Goal: Navigation & Orientation: Find specific page/section

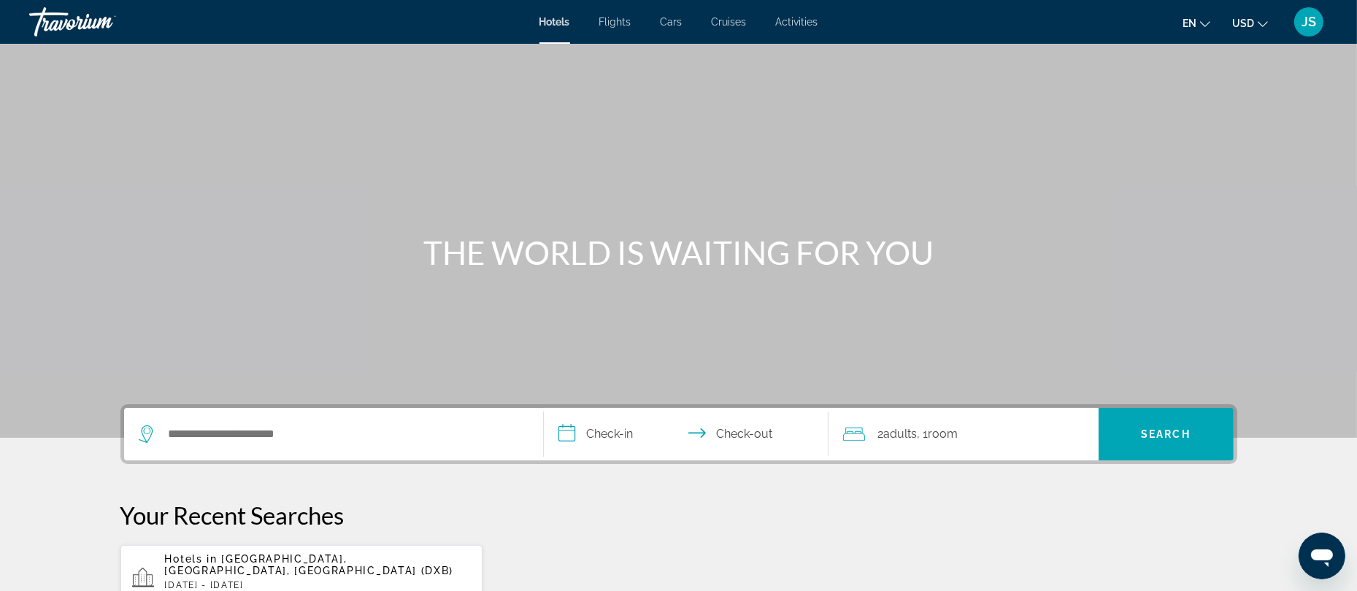
click at [1308, 20] on span "JS" at bounding box center [1309, 22] width 15 height 15
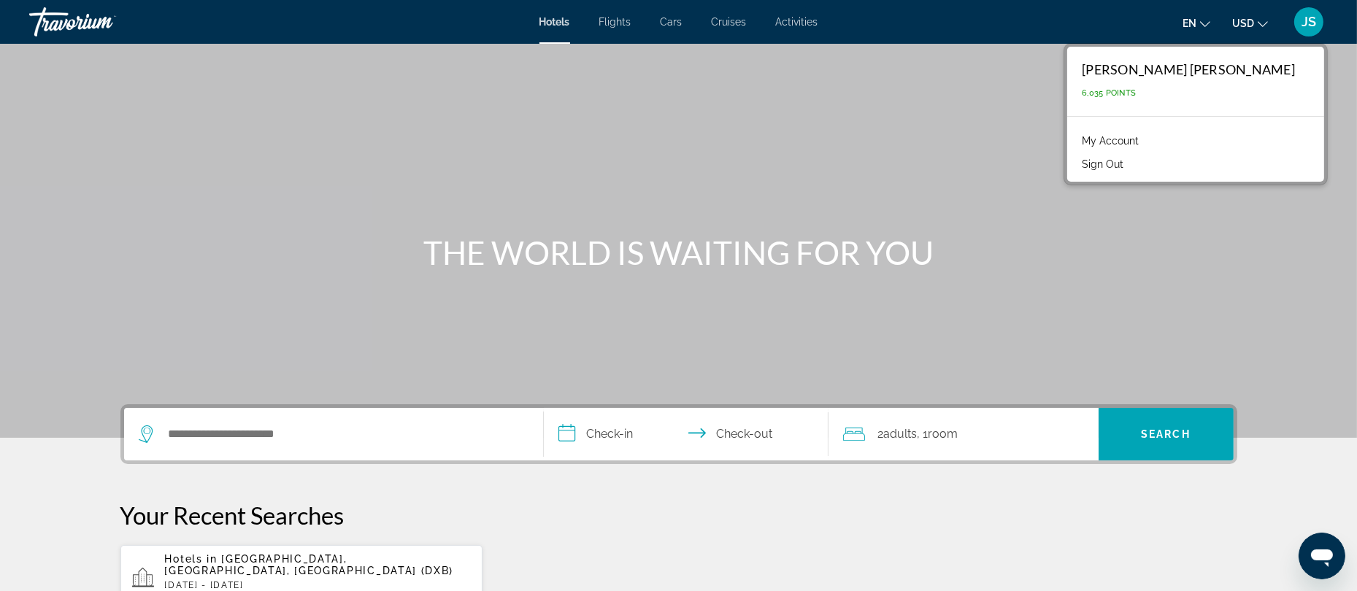
click at [1146, 137] on link "My Account" at bounding box center [1111, 140] width 72 height 19
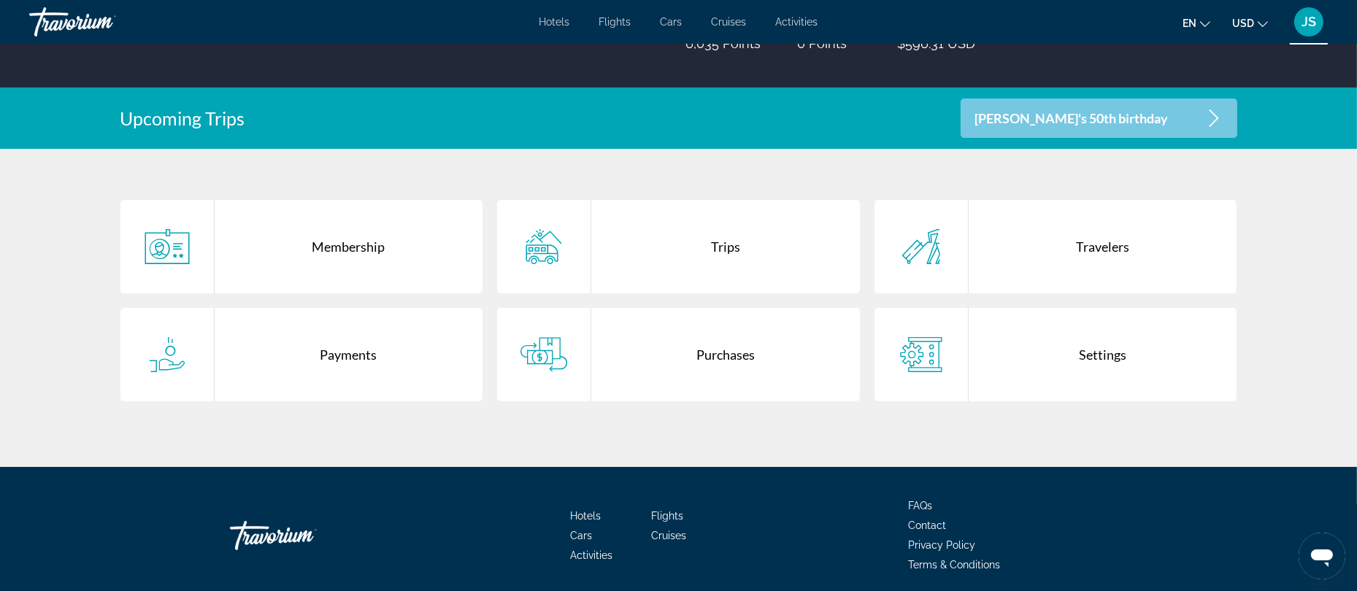
scroll to position [239, 0]
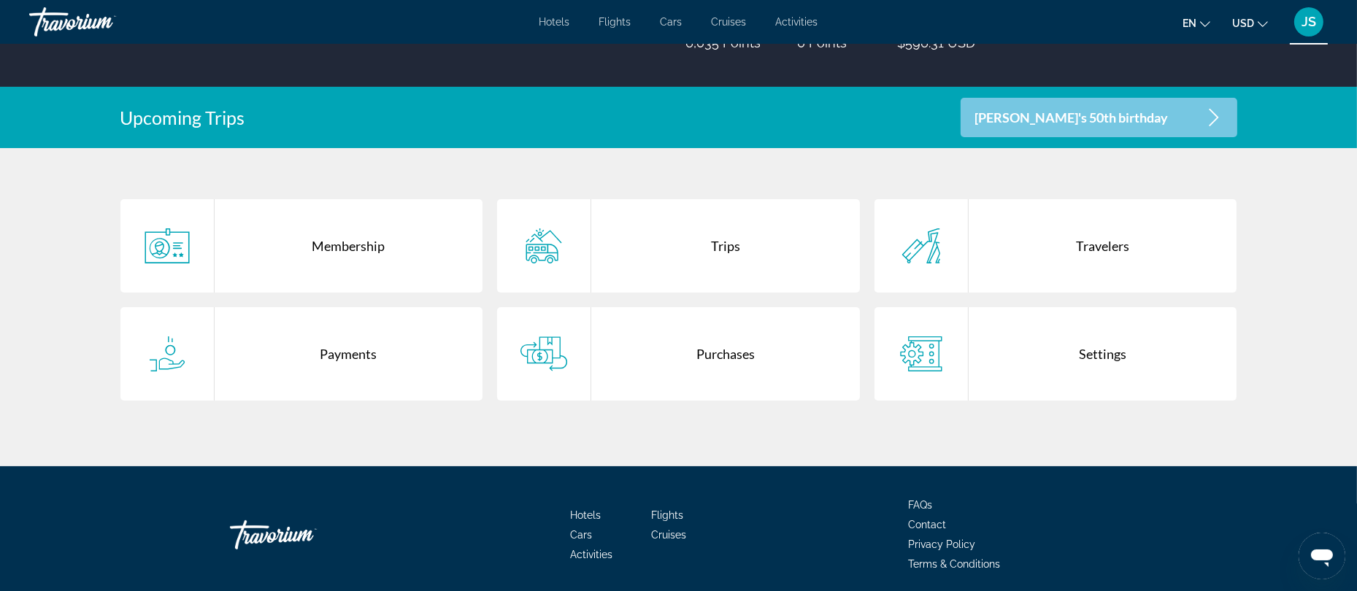
click at [732, 353] on div "Purchases" at bounding box center [725, 353] width 269 height 93
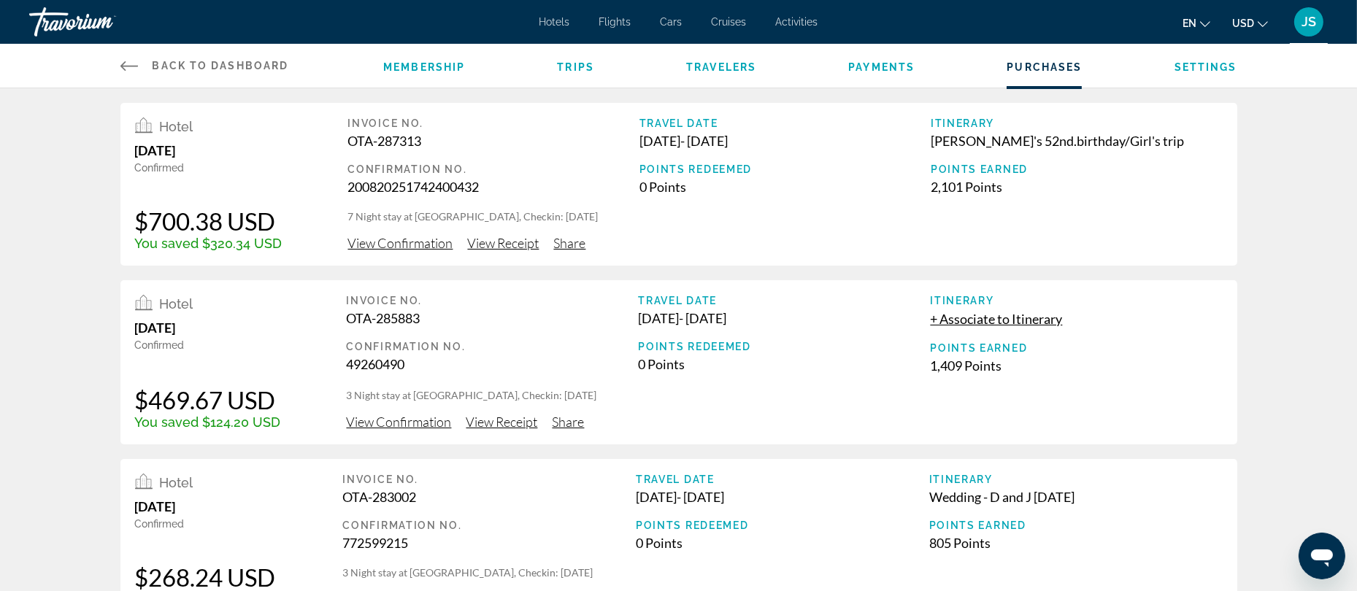
click at [898, 69] on span "Payments" at bounding box center [881, 67] width 66 height 12
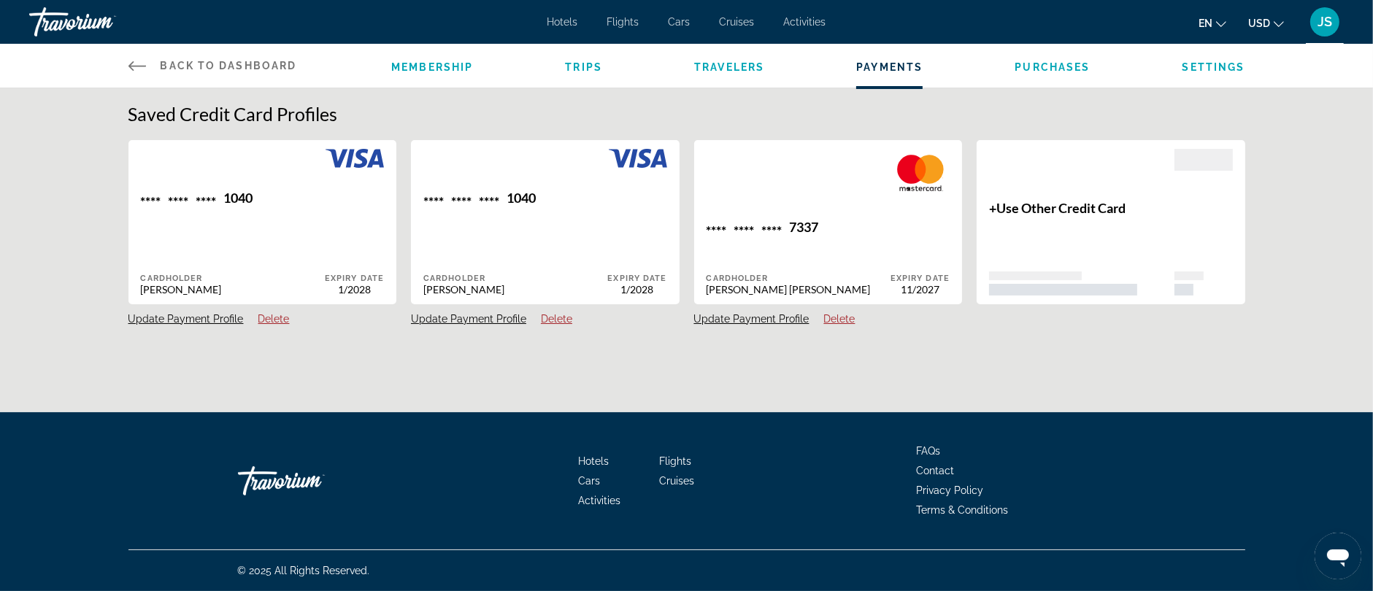
click at [439, 68] on span "Membership" at bounding box center [432, 67] width 82 height 12
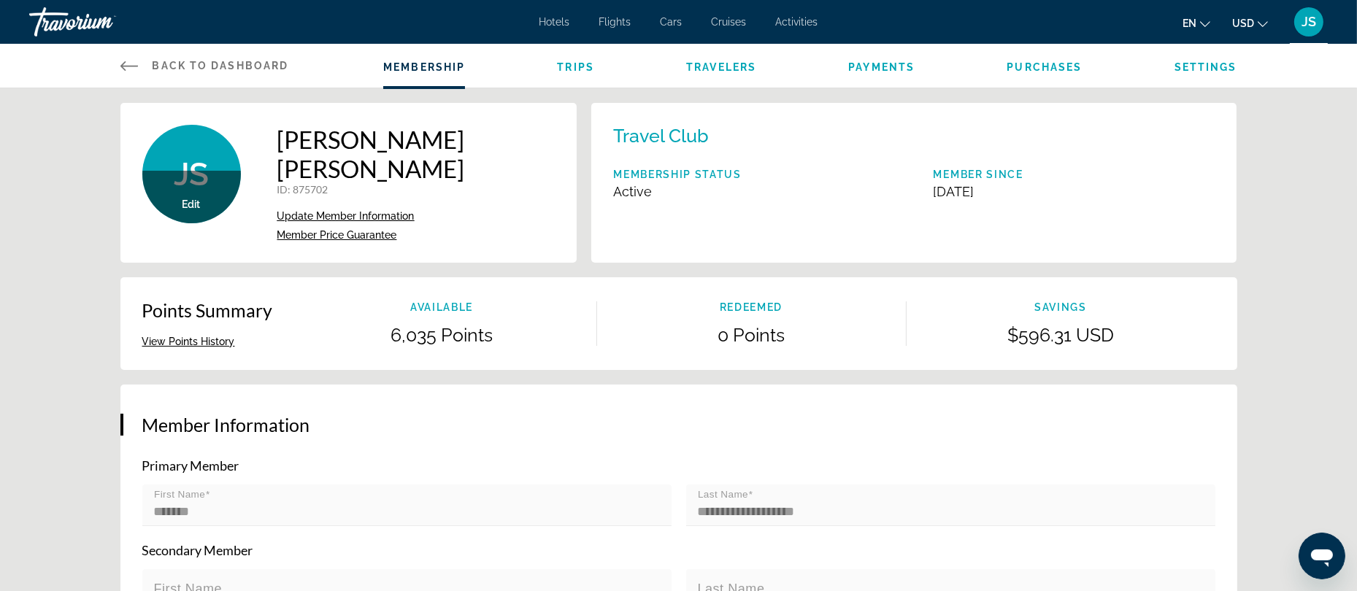
click at [170, 69] on span "Back to Dashboard" at bounding box center [221, 66] width 137 height 12
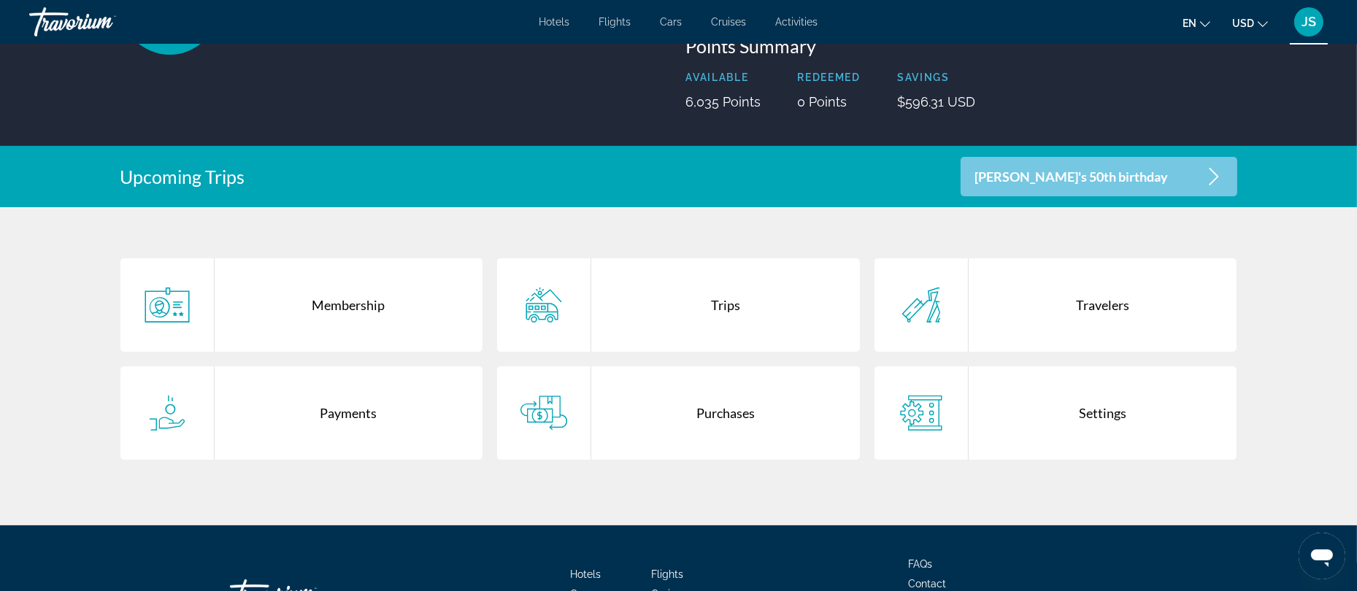
scroll to position [188, 0]
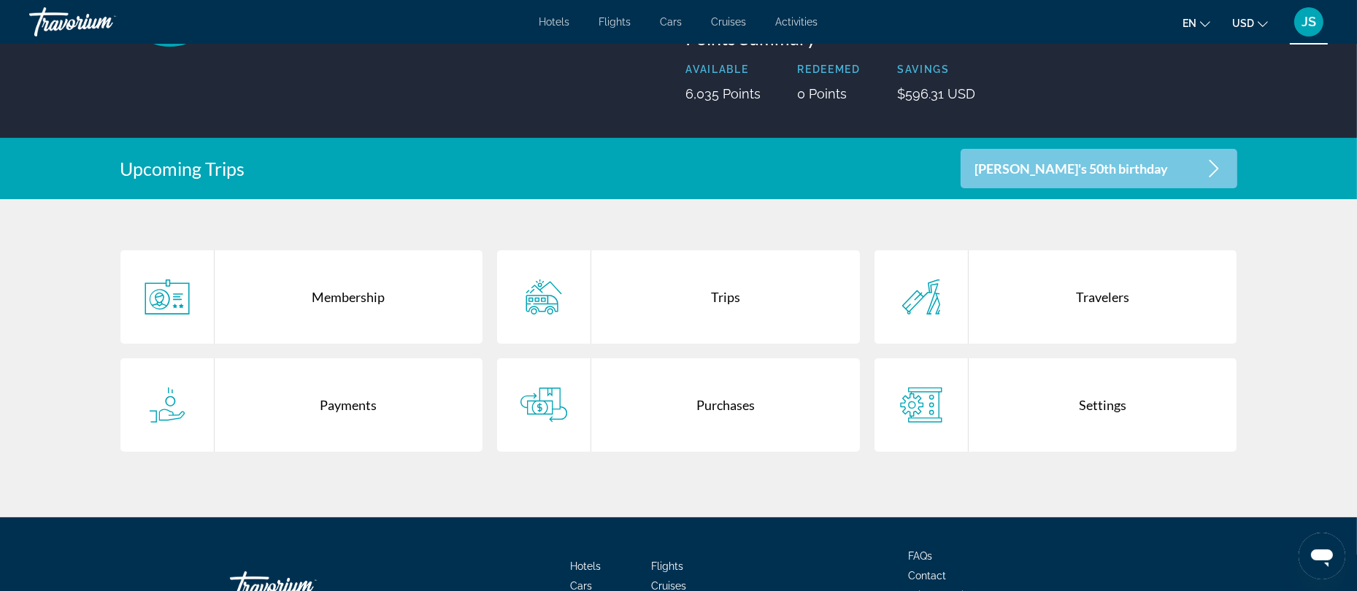
click at [732, 407] on div "Purchases" at bounding box center [725, 404] width 269 height 93
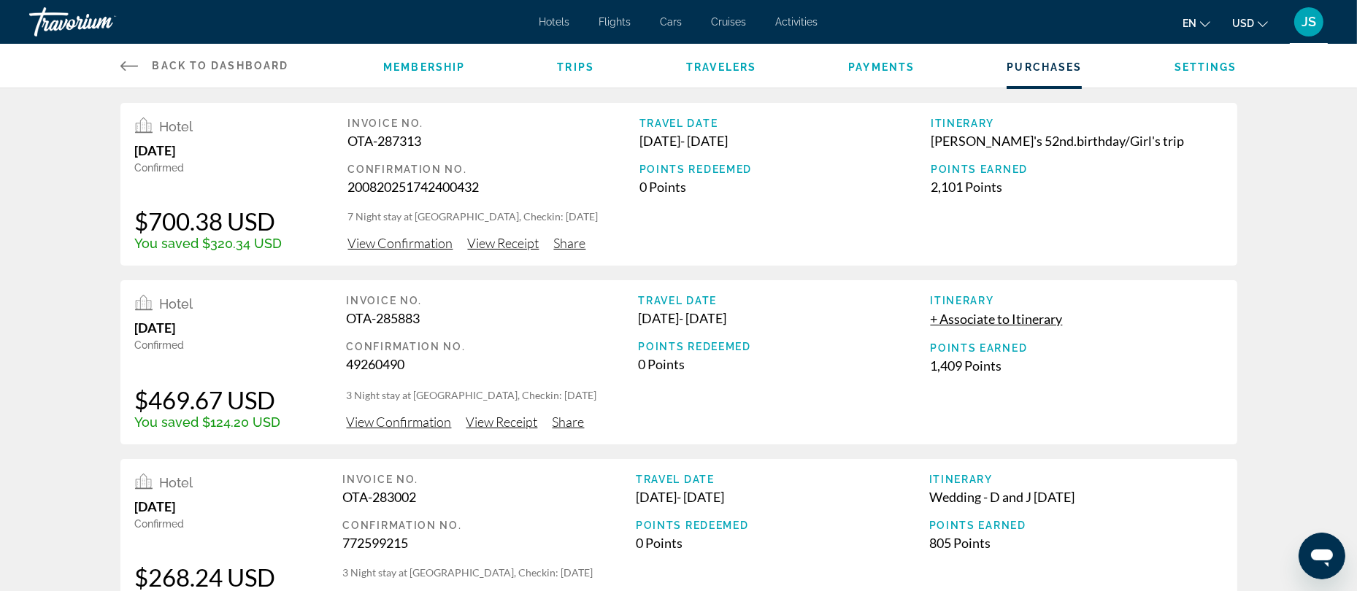
click at [207, 64] on span "Back to Dashboard" at bounding box center [221, 66] width 137 height 12
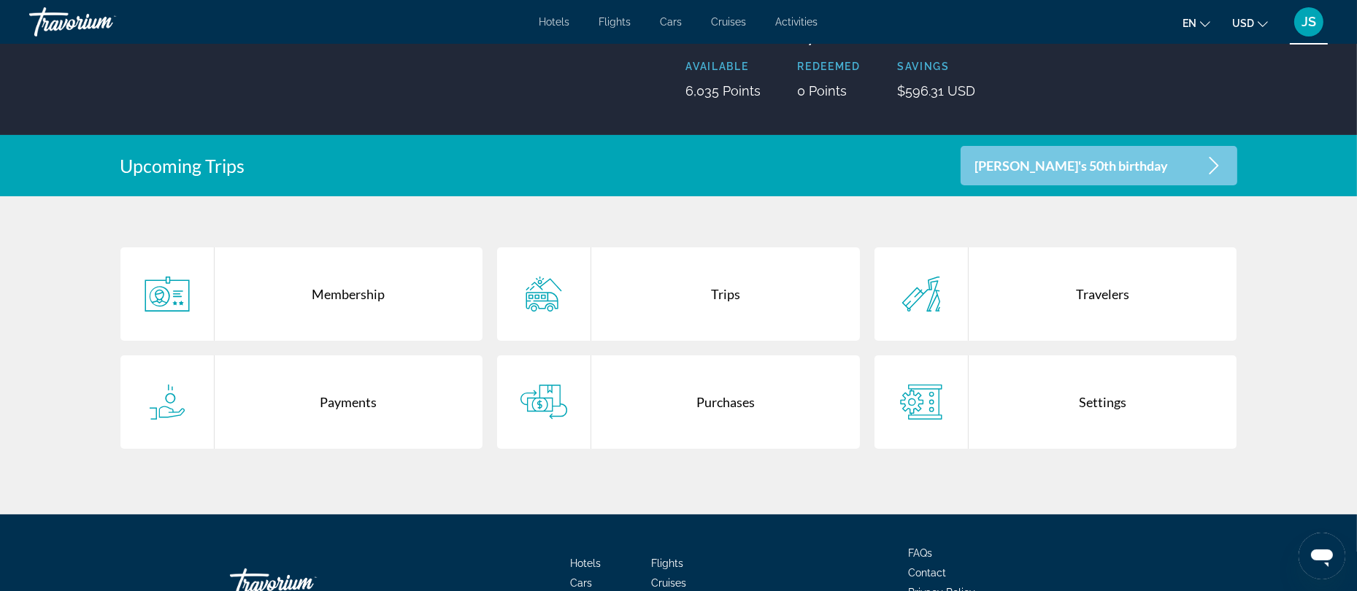
scroll to position [193, 0]
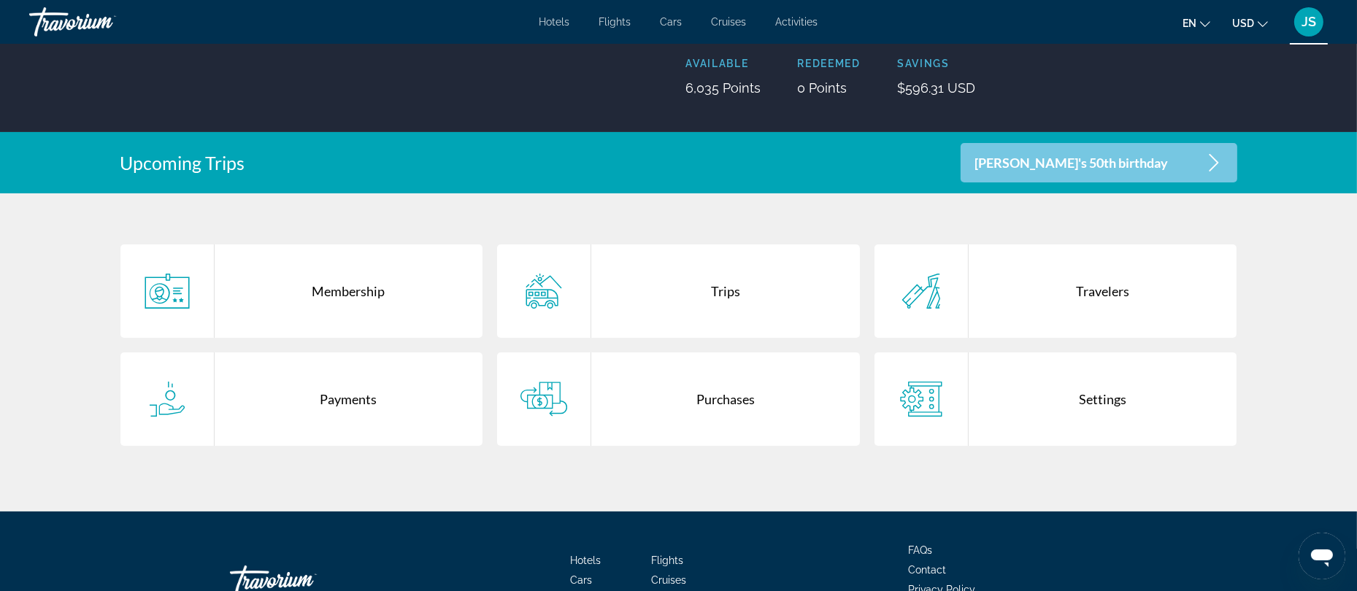
click at [357, 399] on div "Payments" at bounding box center [349, 399] width 269 height 93
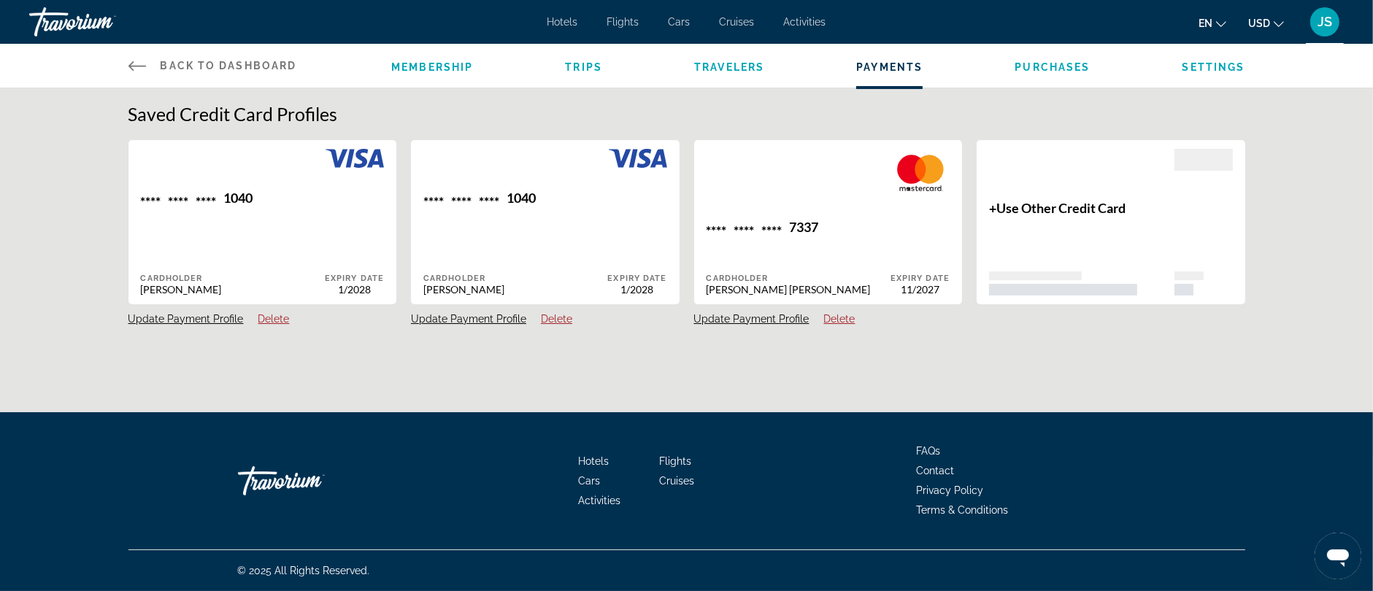
click at [1064, 70] on span "Purchases" at bounding box center [1052, 67] width 75 height 12
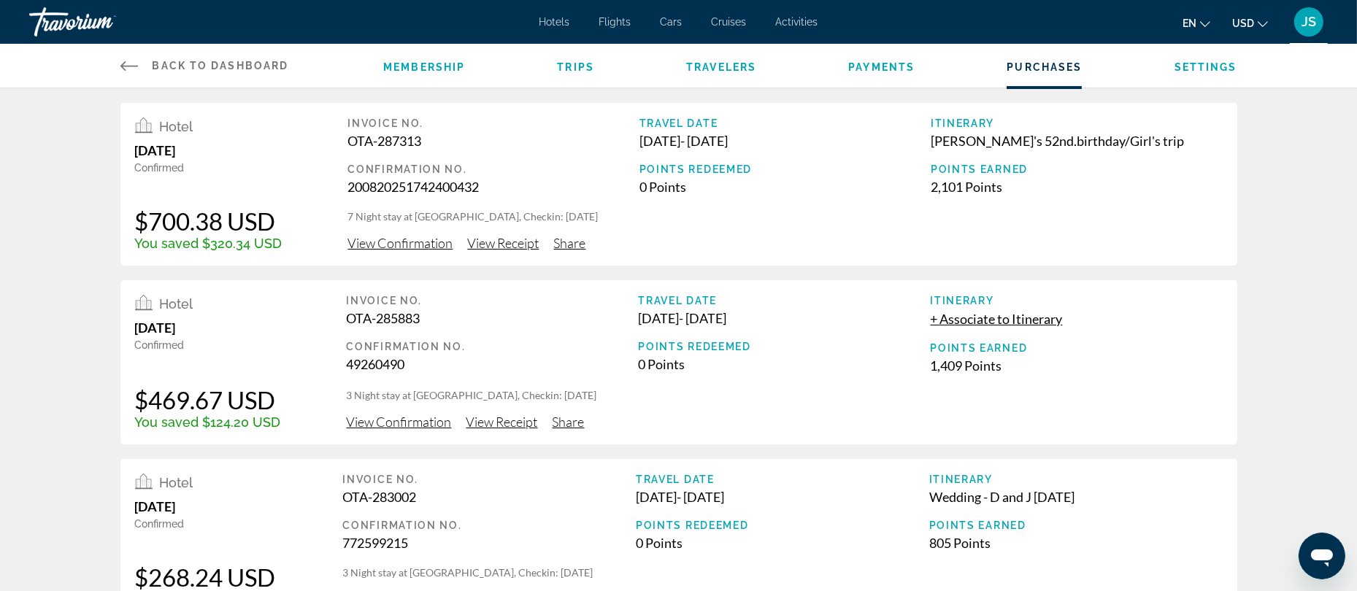
click at [706, 67] on span "Travelers" at bounding box center [721, 67] width 70 height 12
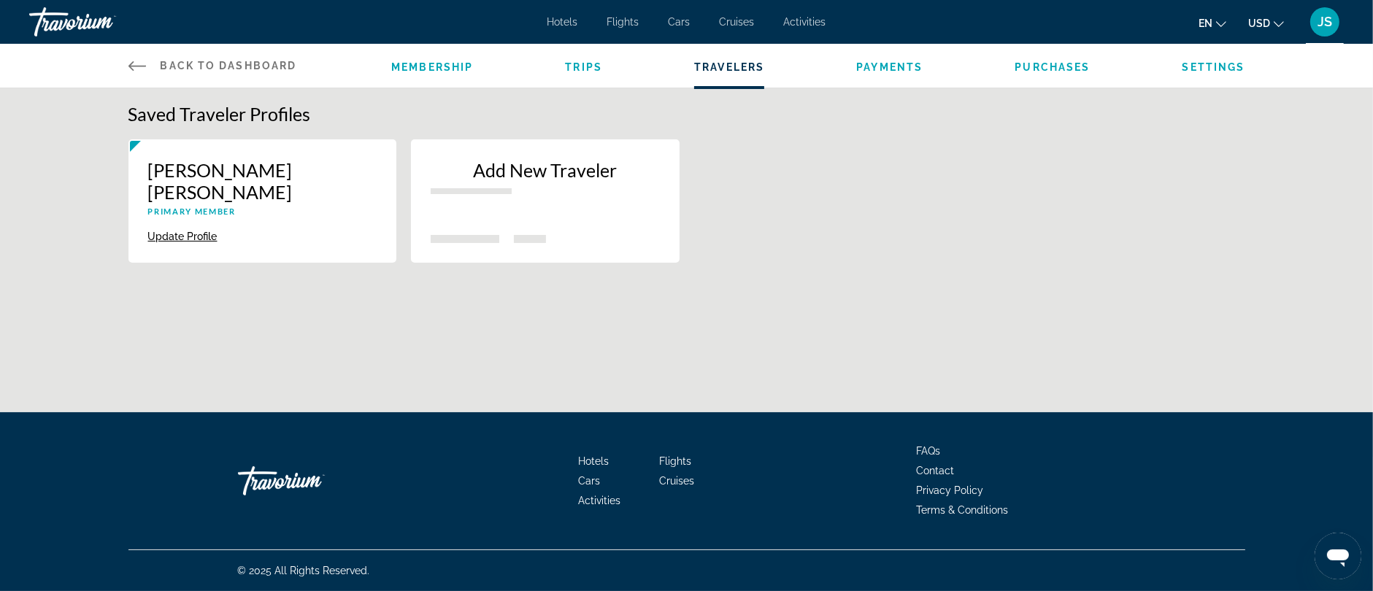
click at [447, 62] on span "Membership" at bounding box center [432, 67] width 82 height 12
click at [1053, 76] on div "Membership Trips Travelers Payments Purchases Settings" at bounding box center [817, 66] width 853 height 44
click at [1048, 69] on span "Purchases" at bounding box center [1052, 67] width 75 height 12
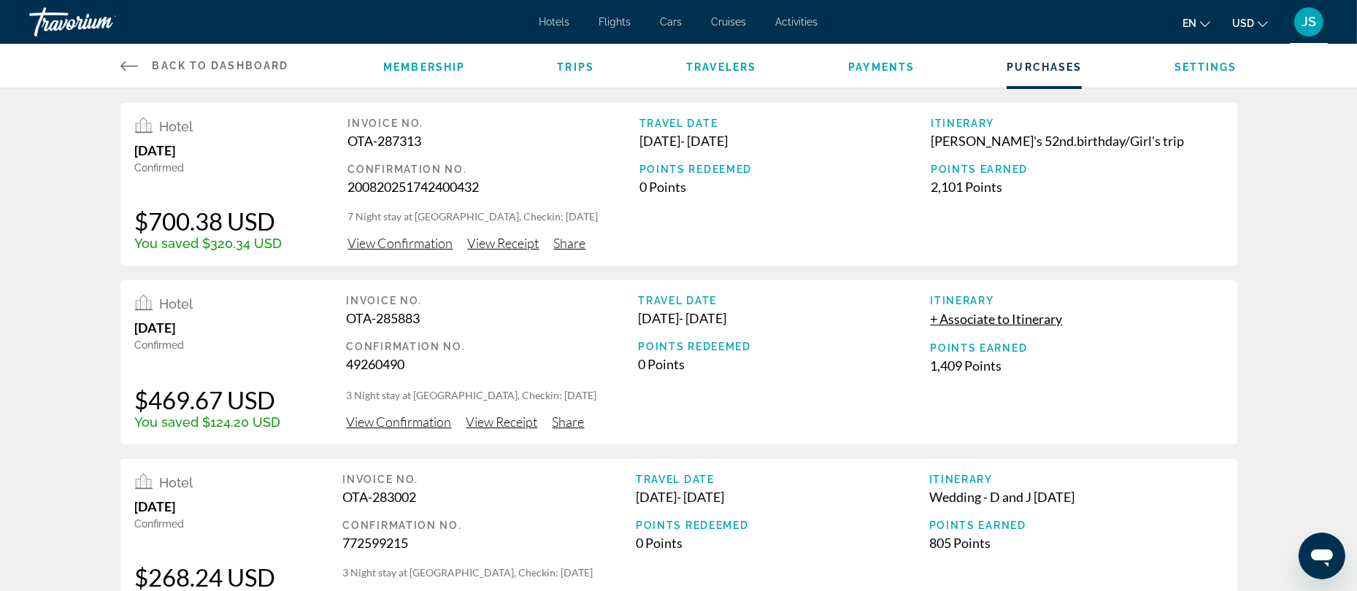
click at [1309, 30] on div "JS" at bounding box center [1308, 21] width 29 height 29
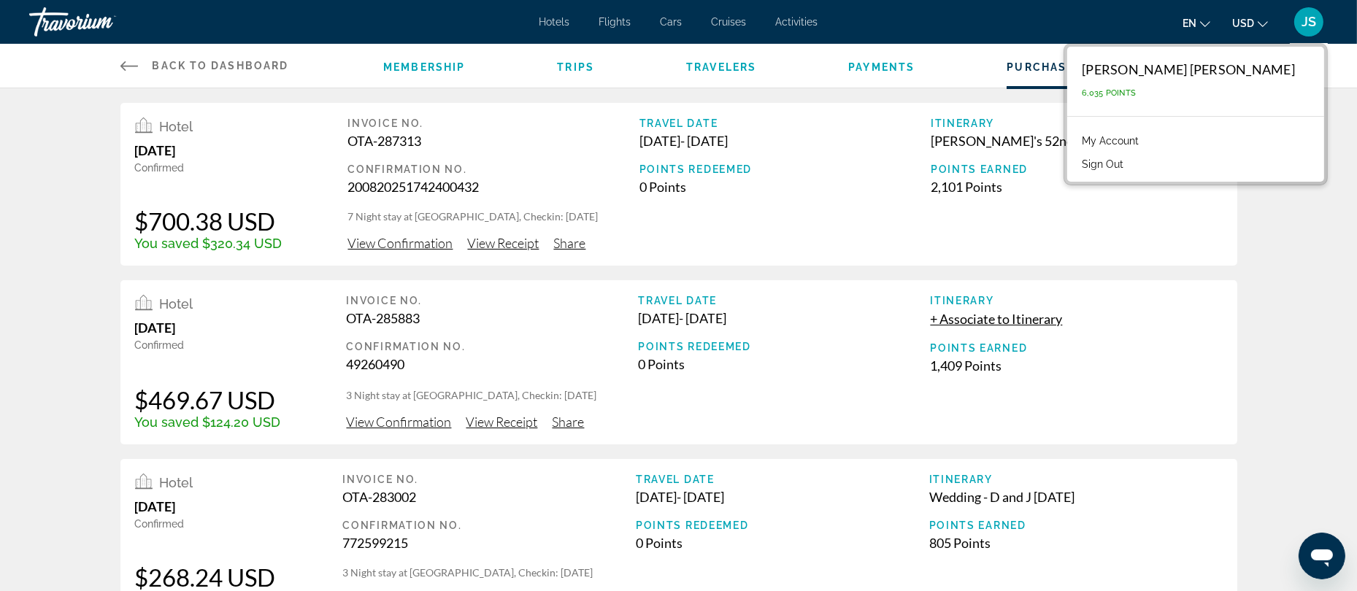
click at [1146, 134] on link "My Account" at bounding box center [1111, 140] width 72 height 19
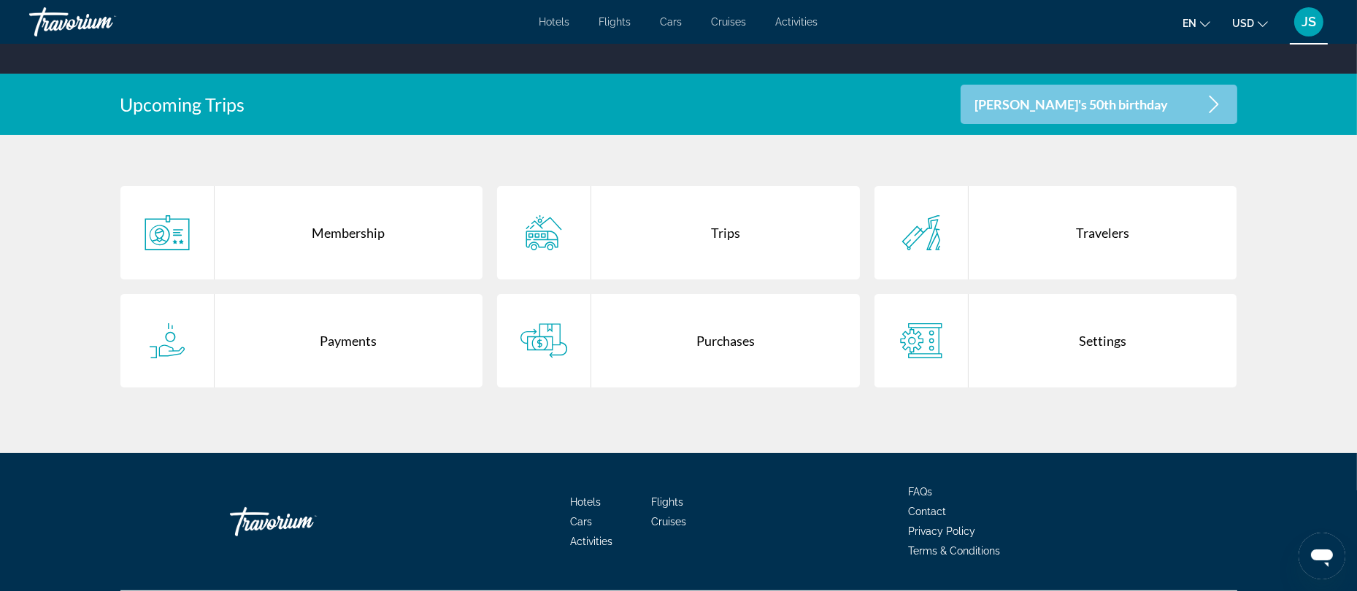
scroll to position [251, 0]
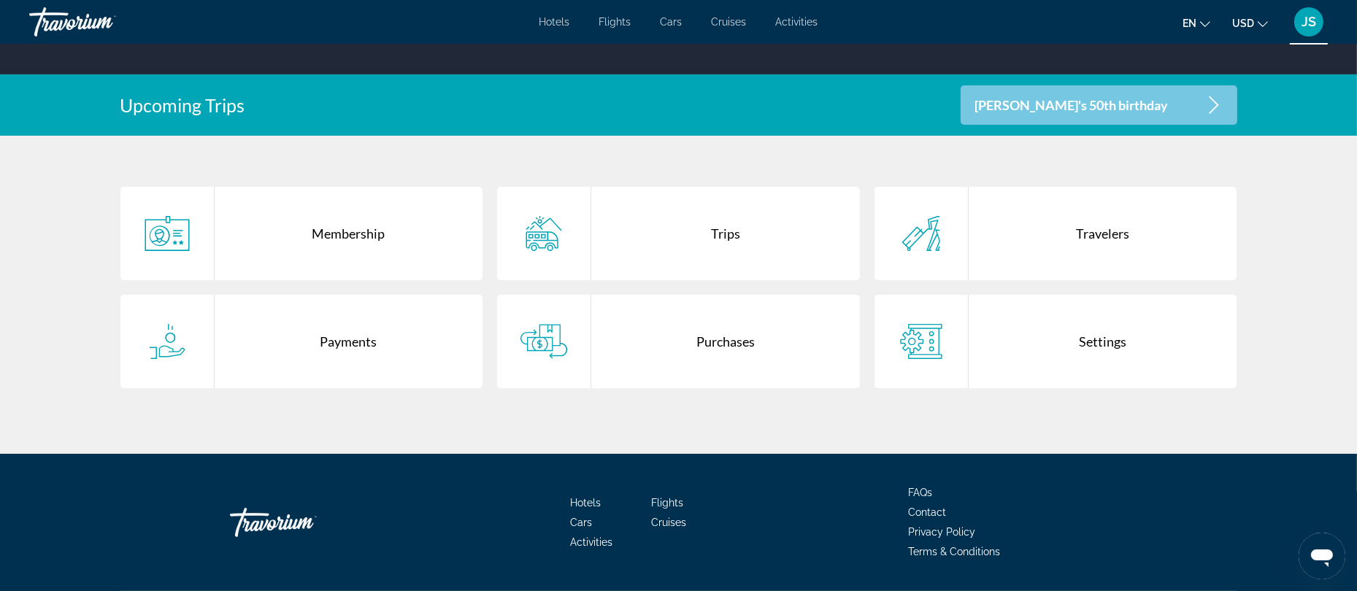
click at [727, 235] on div "Trips" at bounding box center [725, 233] width 269 height 93
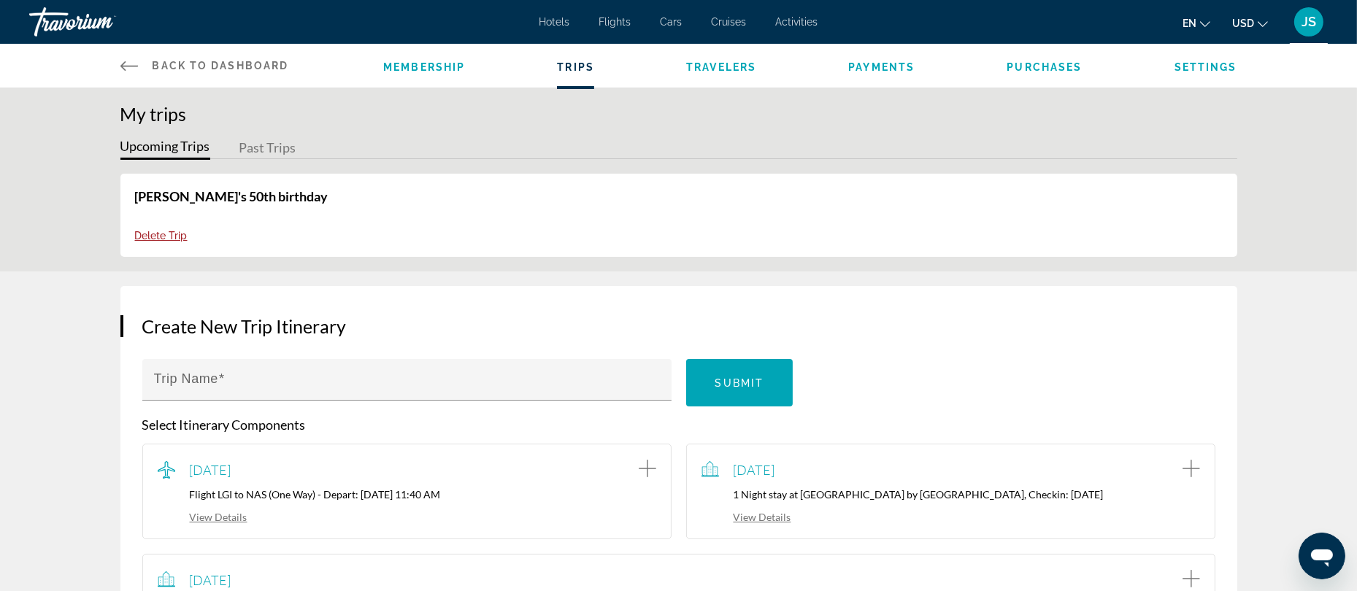
click at [431, 69] on span "Membership" at bounding box center [424, 67] width 82 height 12
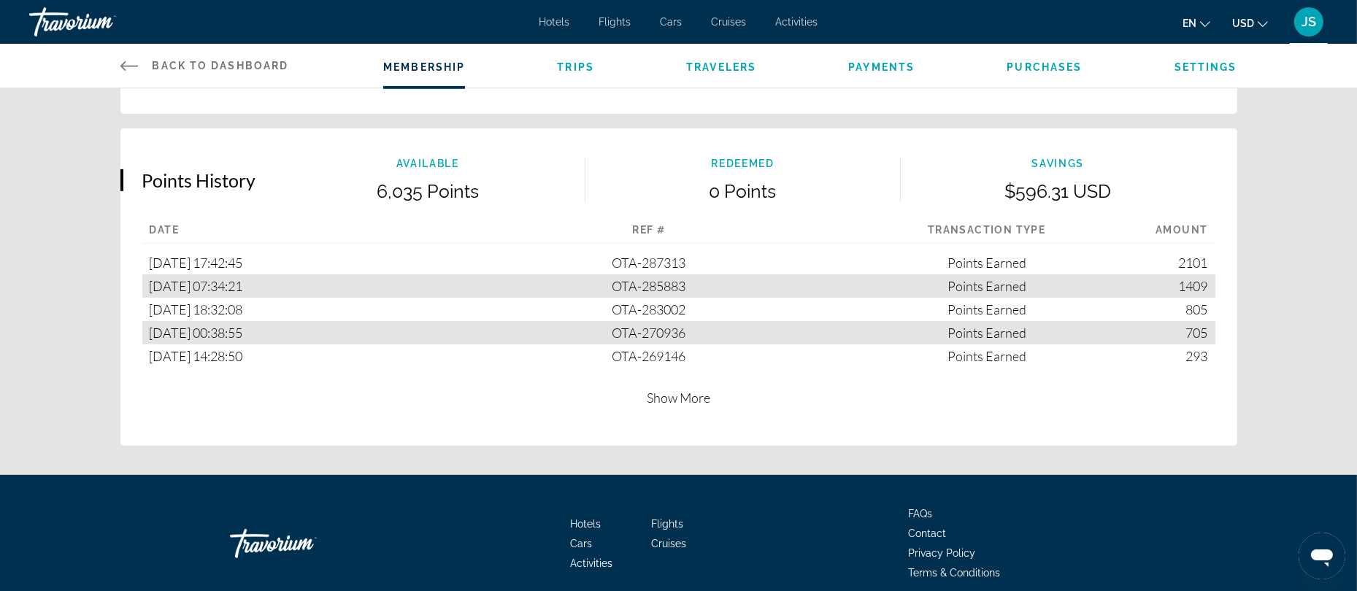
scroll to position [834, 0]
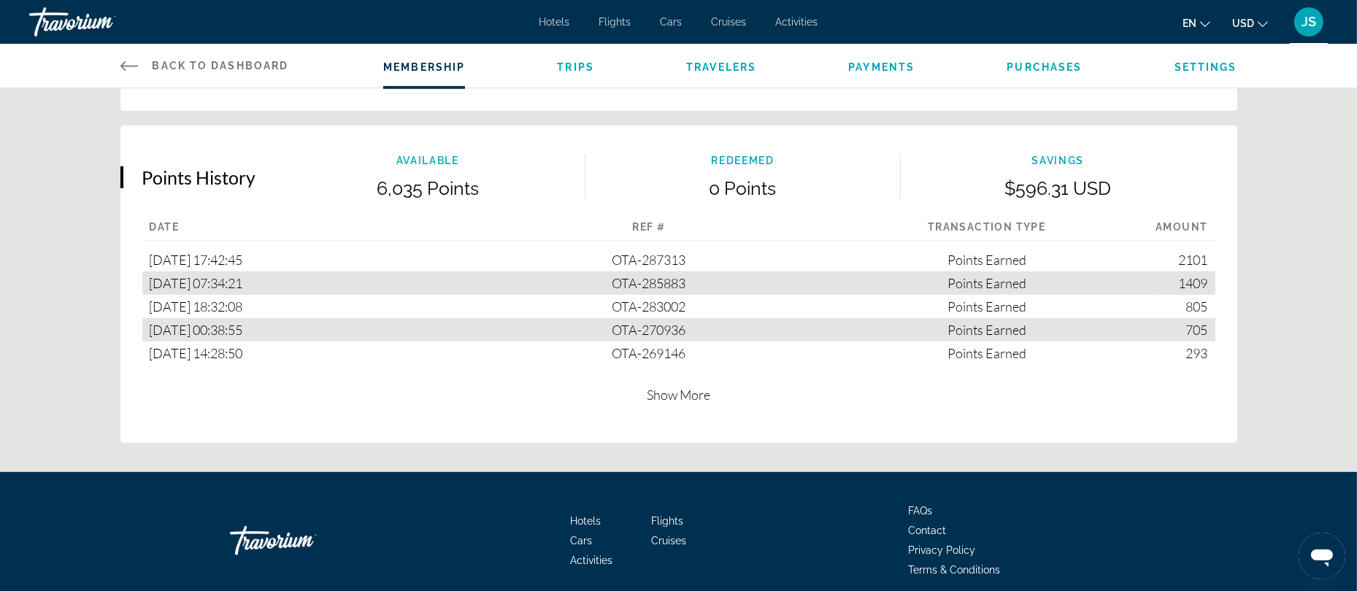
click at [699, 394] on span "Show More" at bounding box center [679, 395] width 64 height 16
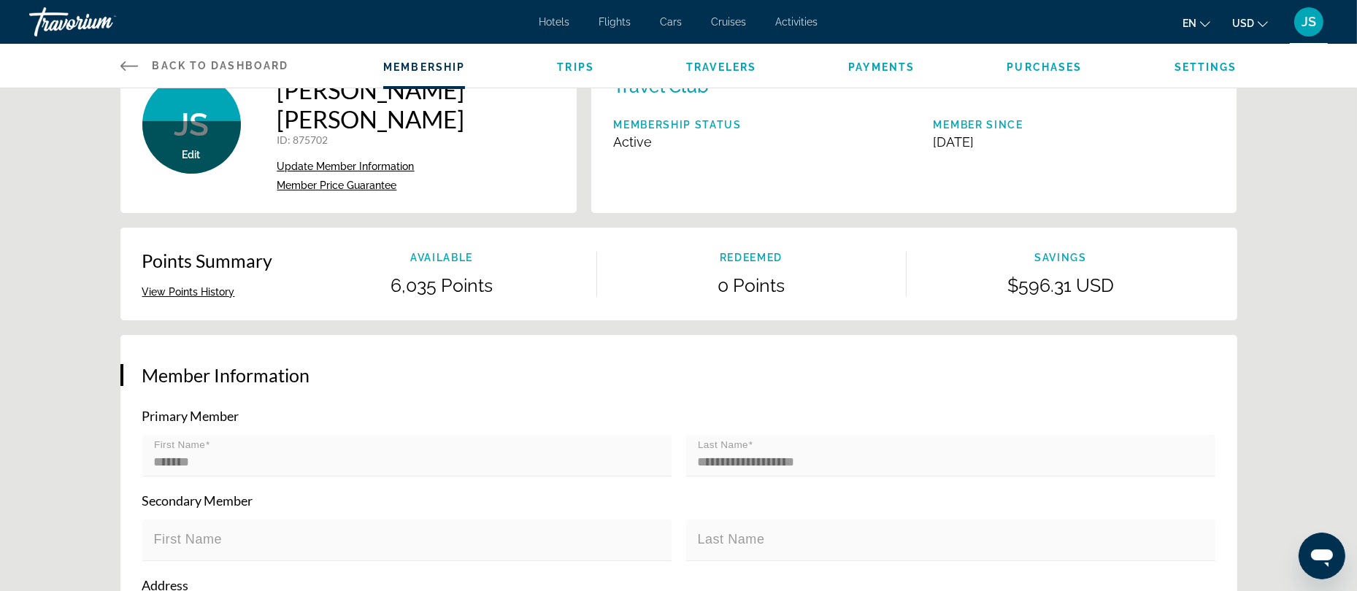
scroll to position [0, 0]
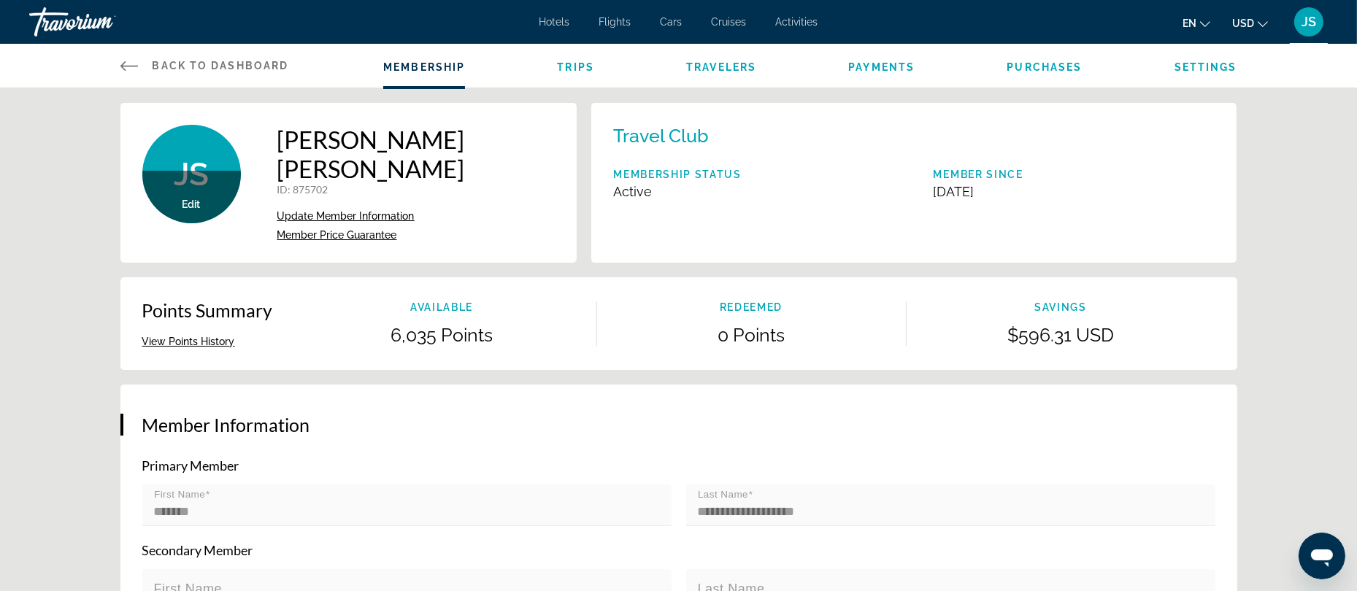
click at [781, 23] on span "Activities" at bounding box center [797, 22] width 42 height 12
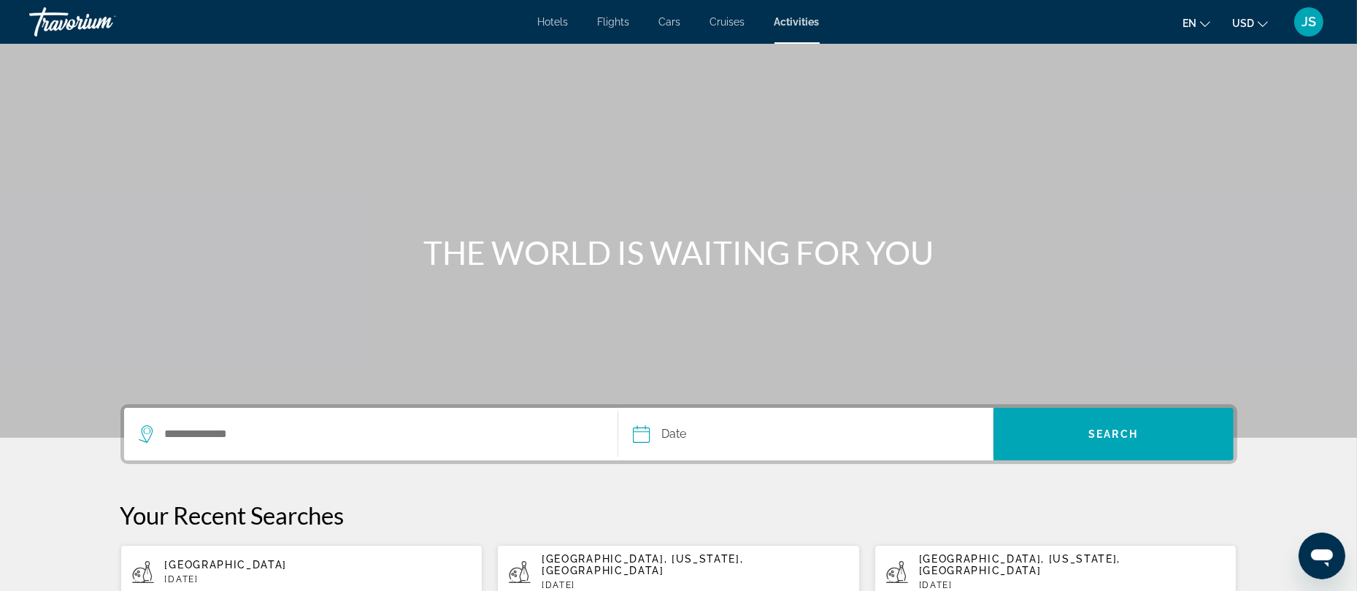
click at [557, 26] on span "Hotels" at bounding box center [553, 22] width 31 height 12
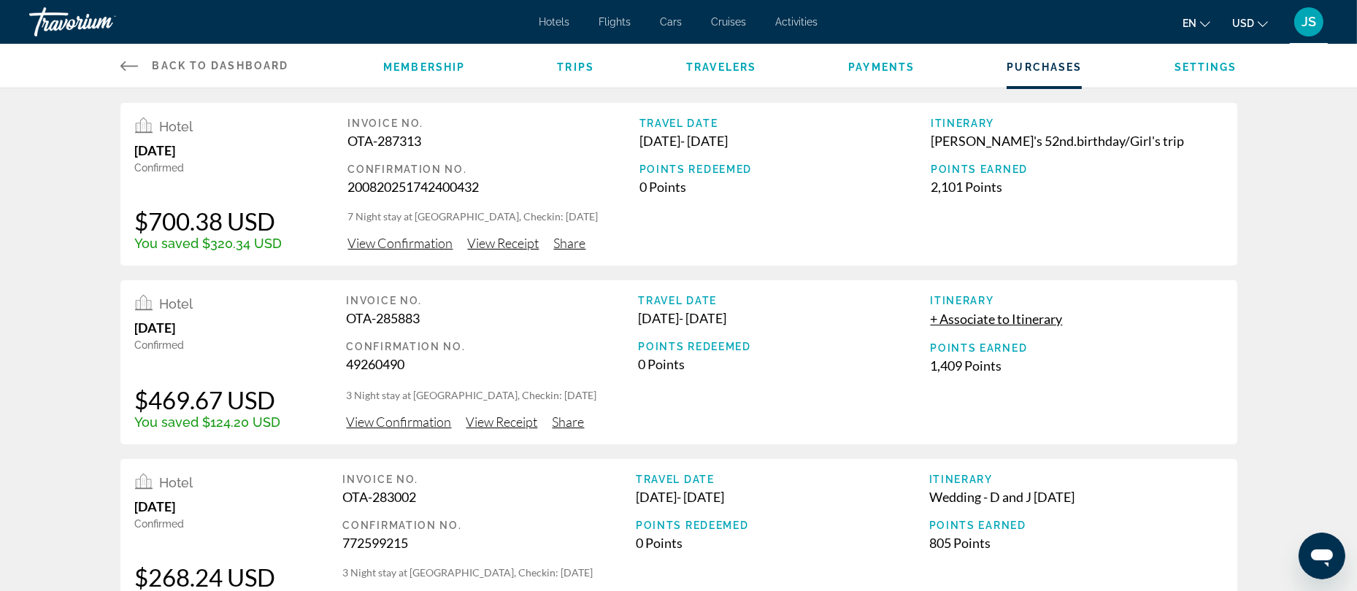
click at [575, 66] on span "Trips" at bounding box center [575, 67] width 37 height 12
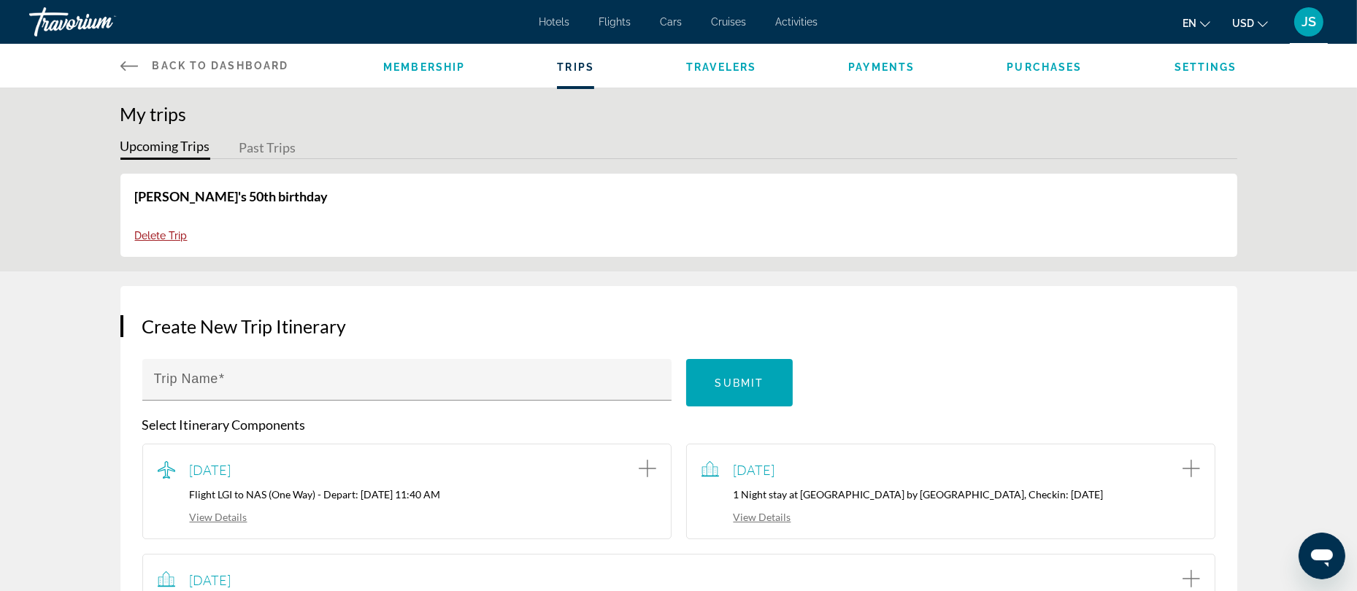
click at [880, 63] on span "Payments" at bounding box center [881, 67] width 66 height 12
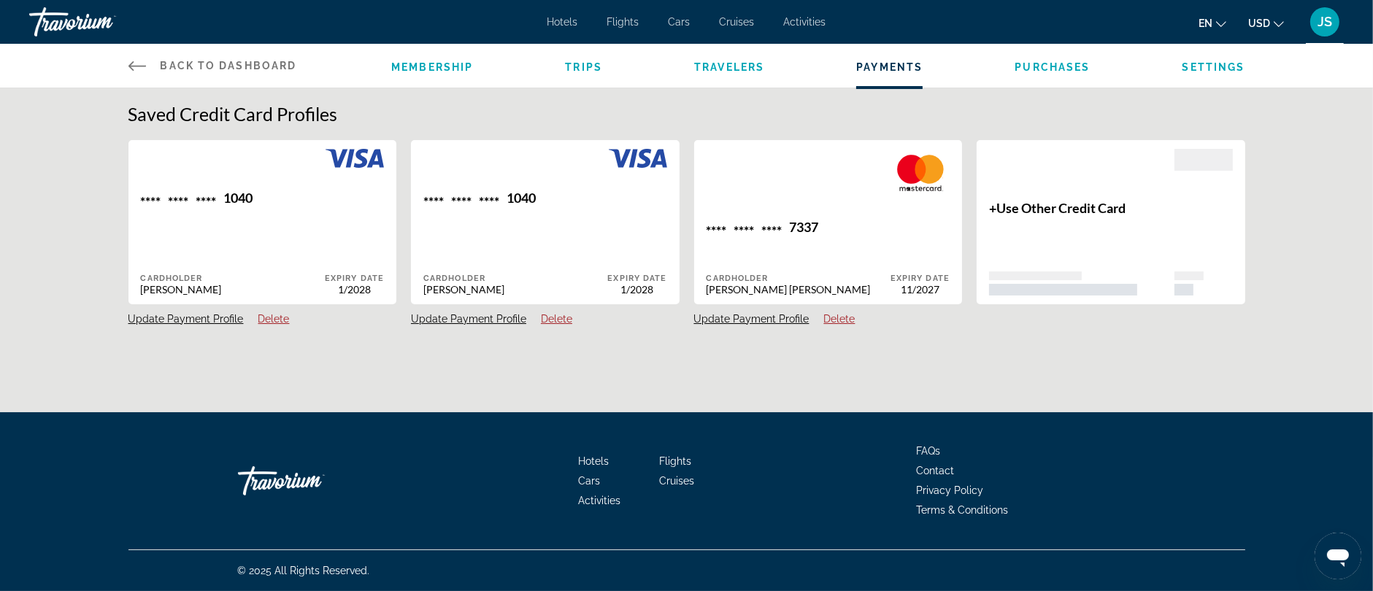
click at [1058, 68] on span "Purchases" at bounding box center [1052, 67] width 75 height 12
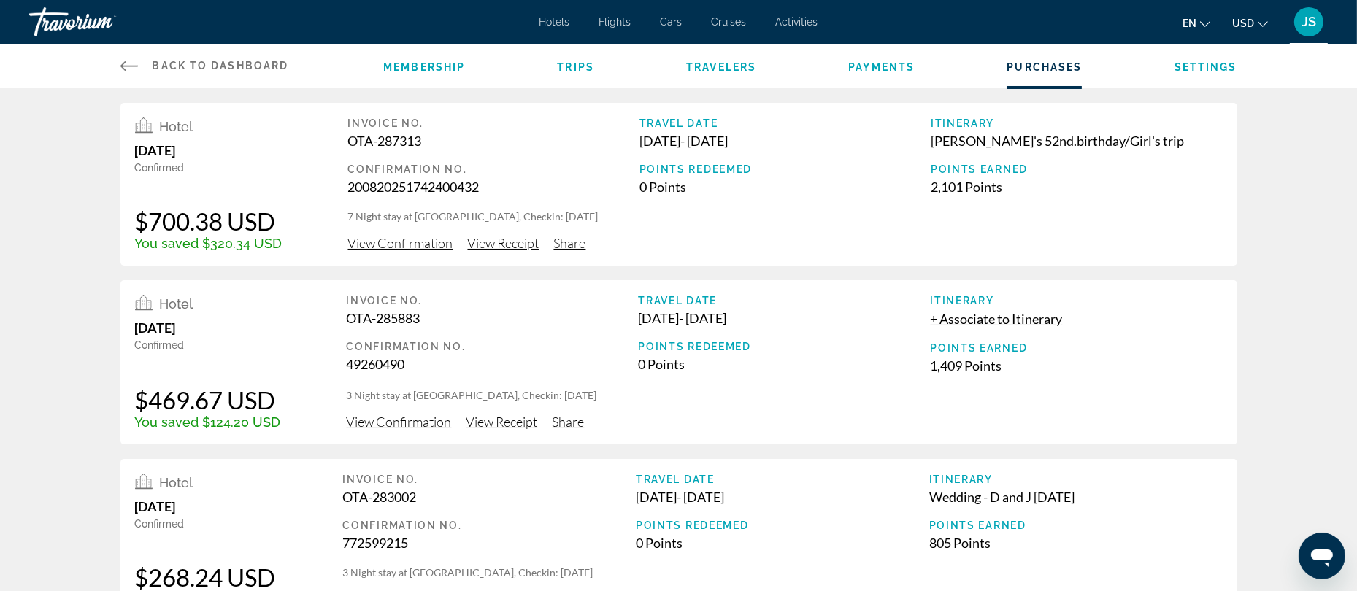
click at [227, 61] on span "Back to Dashboard" at bounding box center [221, 66] width 137 height 12
